Goal: Task Accomplishment & Management: Manage account settings

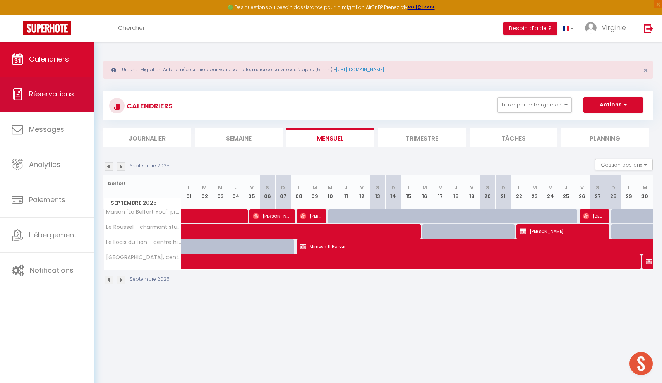
click at [67, 92] on span "Réservations" at bounding box center [51, 94] width 45 height 10
select select "not_cancelled"
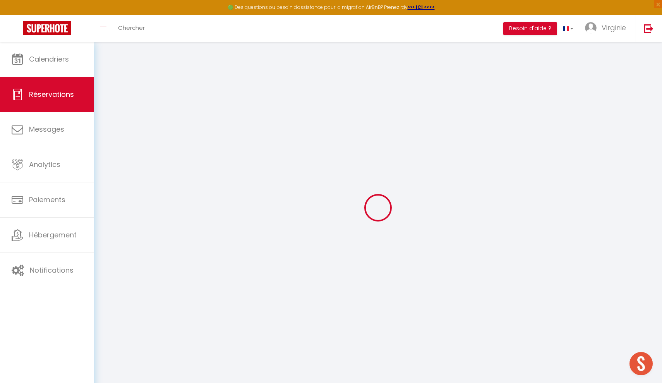
select select
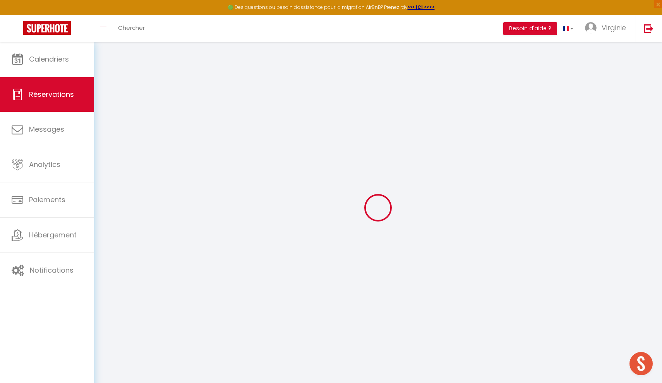
select select
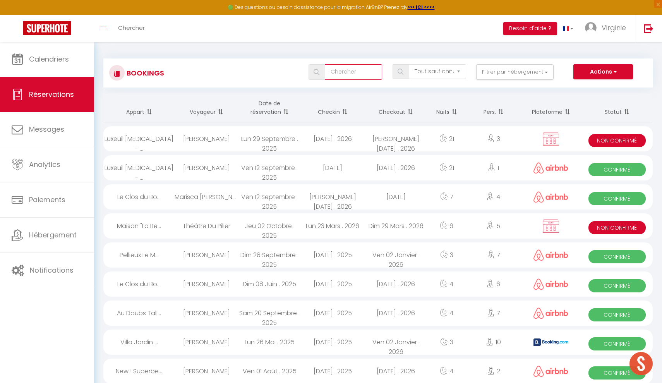
click at [353, 71] on input "text" at bounding box center [353, 71] width 57 height 15
type input "a"
select select
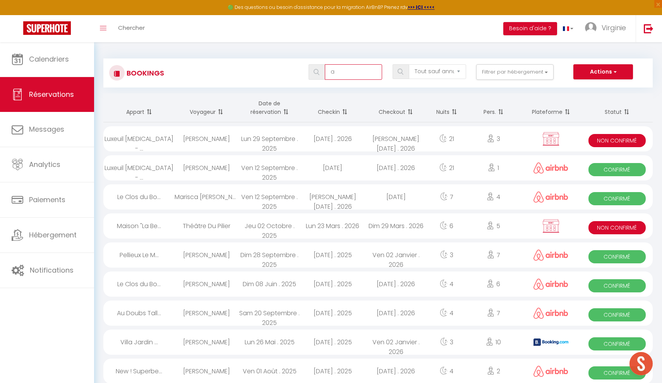
select select
type input "ap"
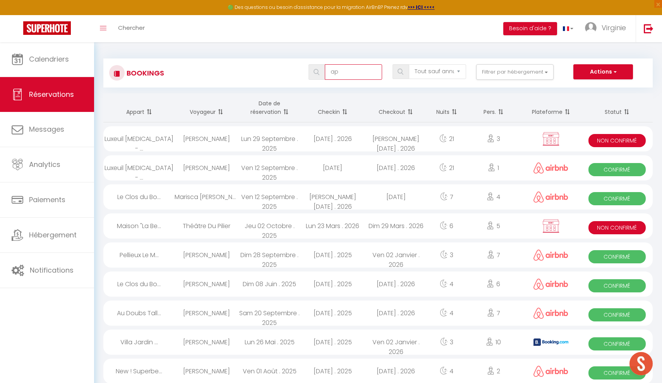
select select
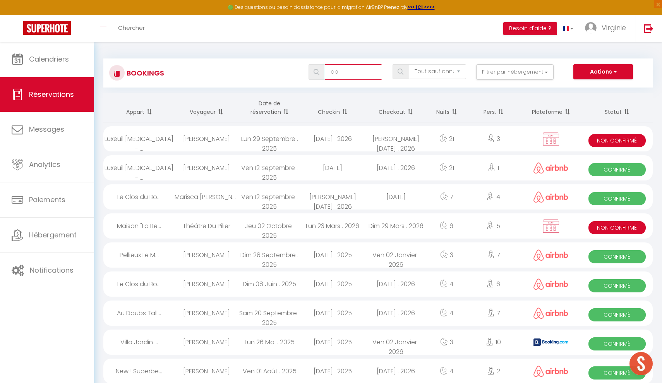
select select
type input "apv"
select select
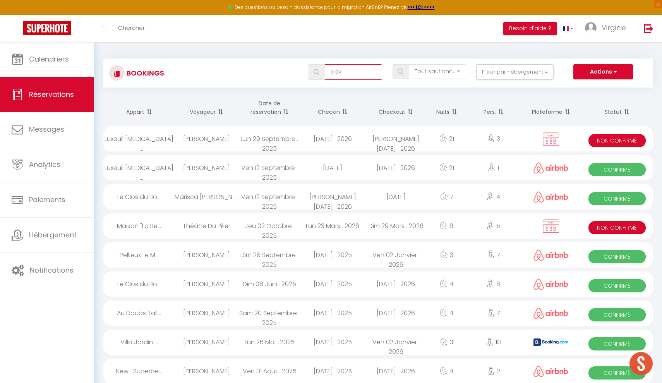
select select
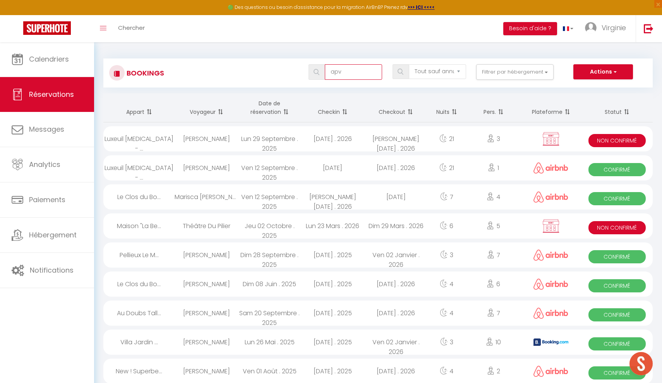
type input "apv"
select select
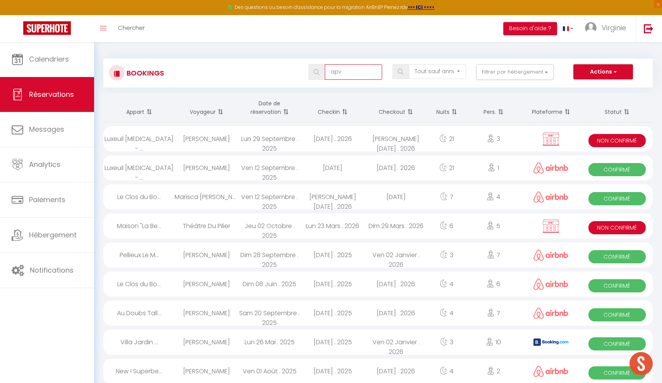
select select
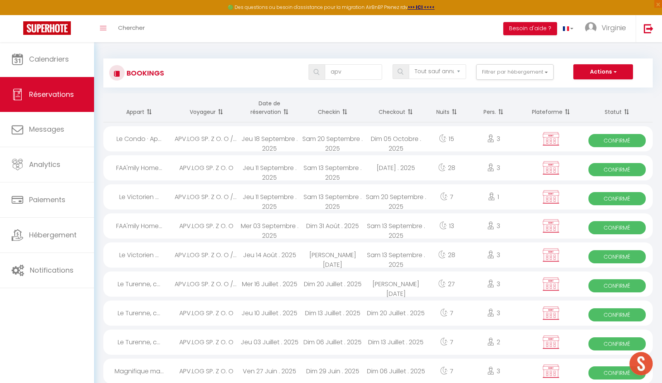
click at [271, 140] on div "Jeu 18 Septembre . 2025" at bounding box center [269, 138] width 63 height 25
select select "OK"
select select "KO"
select select "0"
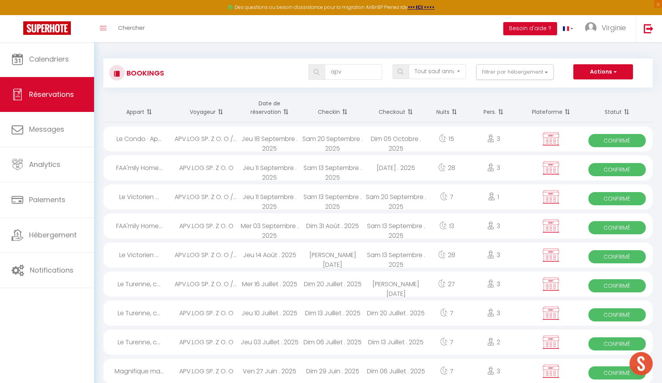
select select "1"
select select
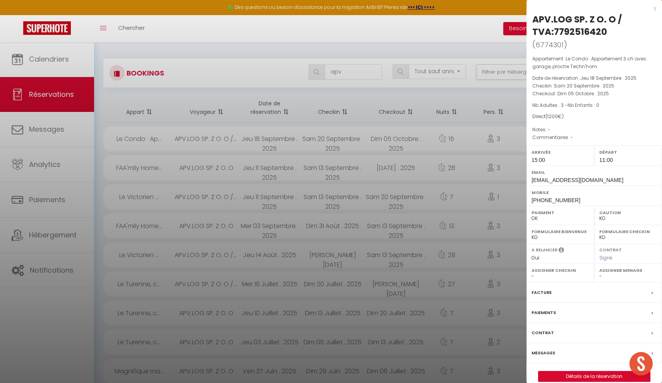
select select "36925"
select select "46264"
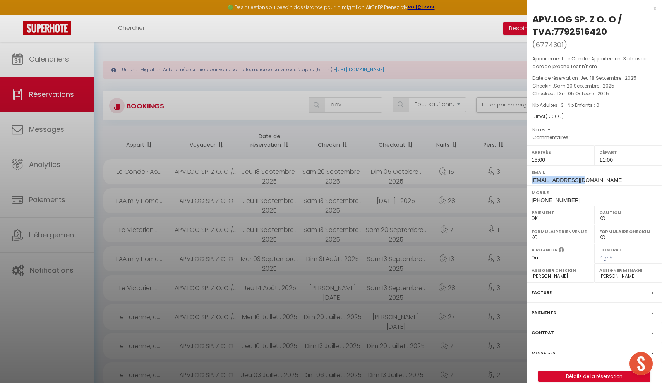
drag, startPoint x: 577, startPoint y: 178, endPoint x: 531, endPoint y: 178, distance: 45.7
click at [531, 178] on span "[EMAIL_ADDRESS][DOMAIN_NAME]" at bounding box center [577, 180] width 92 height 6
copy span "[EMAIL_ADDRESS][DOMAIN_NAME]"
